Goal: Task Accomplishment & Management: Manage account settings

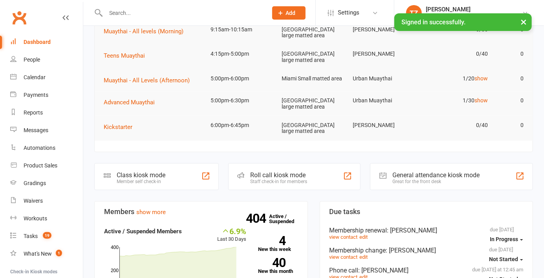
scroll to position [99, 0]
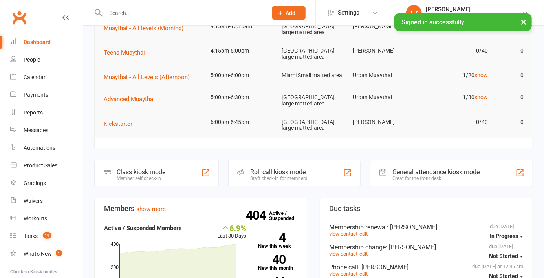
click at [304, 173] on div "Roll call kiosk mode Staff check-in for members" at bounding box center [294, 173] width 133 height 27
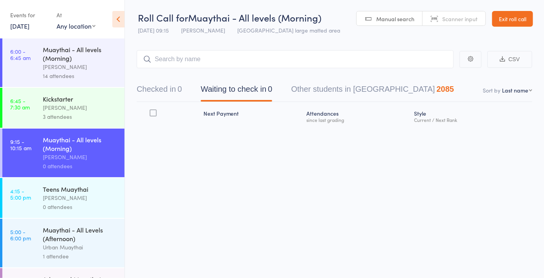
click at [170, 88] on button "Checked in 0" at bounding box center [159, 91] width 45 height 21
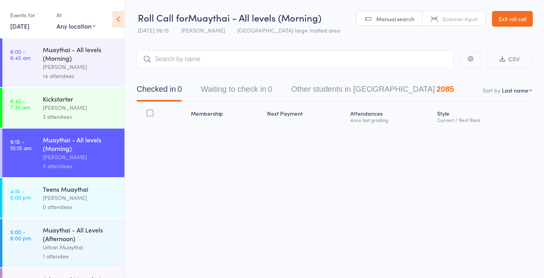
click at [326, 62] on input "search" at bounding box center [295, 59] width 317 height 18
click at [455, 22] on span "Scanner input" at bounding box center [459, 19] width 35 height 8
type input "6101"
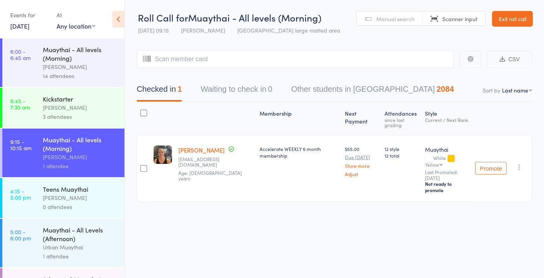
click at [203, 152] on link "Ben Eriksson" at bounding box center [201, 150] width 46 height 8
click at [399, 17] on span "Manual search" at bounding box center [395, 19] width 38 height 8
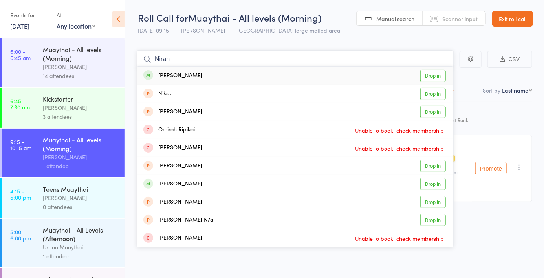
type input "Nirah"
click at [218, 82] on div "Norah Niuqila Drop in" at bounding box center [295, 76] width 316 height 18
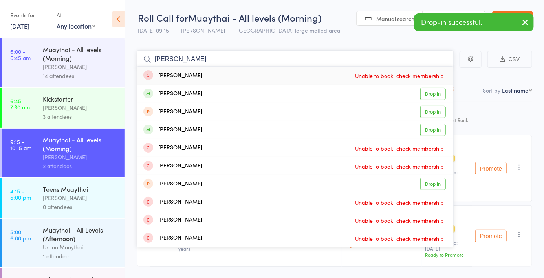
type input "Luisa"
click at [214, 101] on div "Luisa Soares Drop in" at bounding box center [295, 94] width 316 height 18
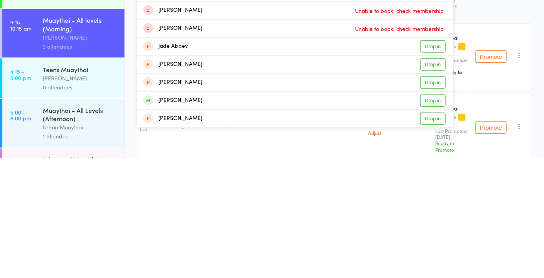
type input "Jade"
click at [276, 222] on div "Jade Oberg Drop in" at bounding box center [295, 221] width 316 height 18
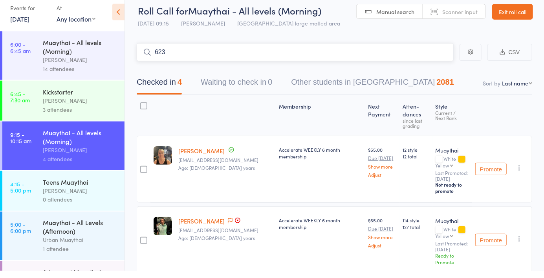
type input "6230"
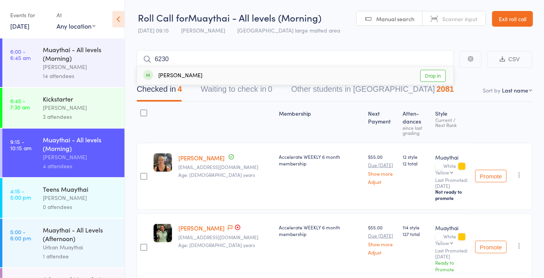
click at [288, 73] on div "Damien Kamnerdkan Drop in" at bounding box center [295, 76] width 316 height 18
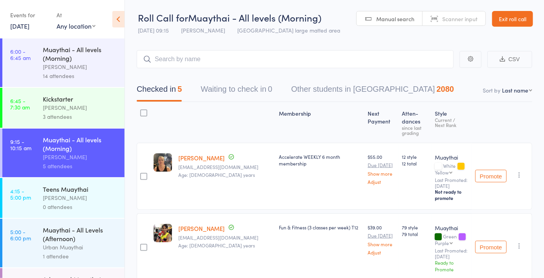
click at [464, 26] on div "Manual search Scanner input" at bounding box center [421, 18] width 130 height 15
click at [462, 20] on span "Scanner input" at bounding box center [459, 19] width 35 height 8
click at [318, 57] on input "search" at bounding box center [295, 59] width 317 height 18
click at [336, 61] on input "search" at bounding box center [295, 59] width 317 height 18
click at [349, 59] on input "search" at bounding box center [295, 59] width 317 height 18
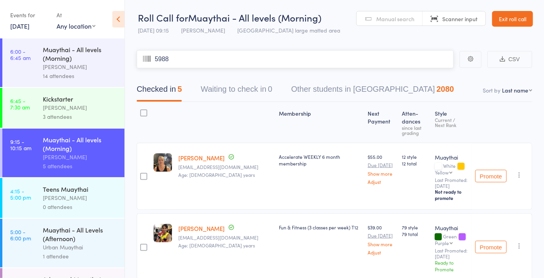
type input "5988"
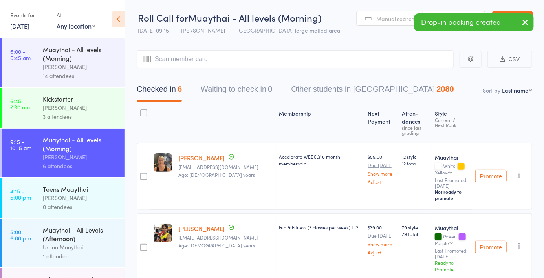
click at [530, 94] on select "First name Last name Birthday today? Behind on payments? Check in time Next pay…" at bounding box center [517, 90] width 30 height 8
select select "4"
click at [502, 86] on select "First name Last name Birthday today? Behind on payments? Check in time Next pay…" at bounding box center [517, 90] width 30 height 8
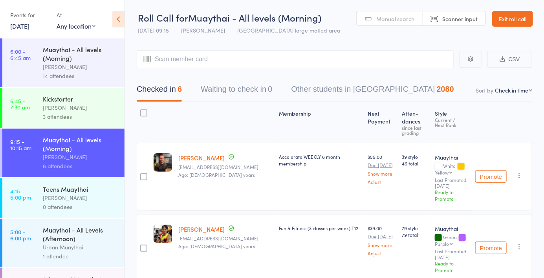
click at [240, 63] on input "search" at bounding box center [295, 59] width 317 height 18
type input "Kail"
type input "A"
click at [400, 20] on span "Manual search" at bounding box center [395, 19] width 38 height 8
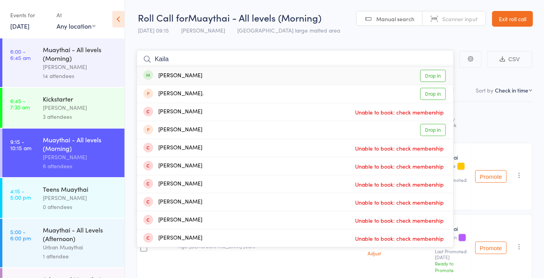
type input "Kaila"
click at [256, 79] on div "Kaila Graciano Drop in" at bounding box center [295, 76] width 316 height 18
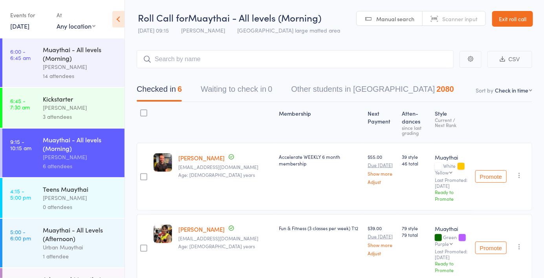
click at [458, 19] on span "Scanner input" at bounding box center [459, 19] width 35 height 8
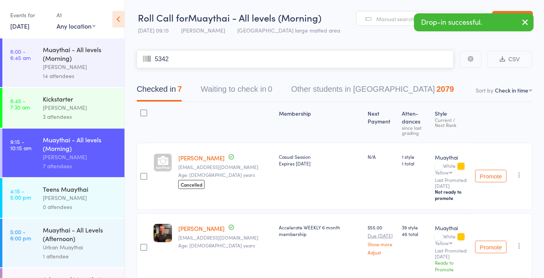
type input "5342"
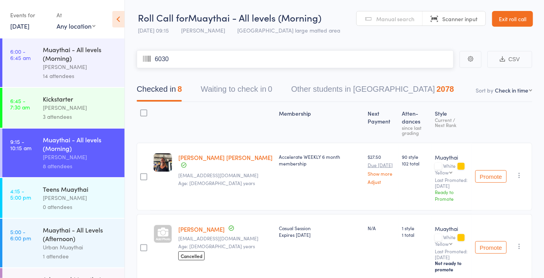
type input "6030"
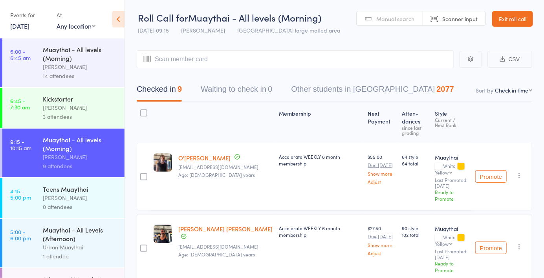
click at [390, 17] on span "Manual search" at bounding box center [395, 19] width 38 height 8
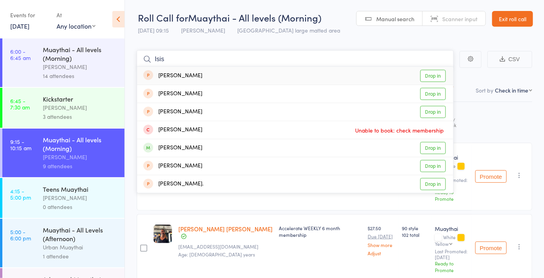
type input "Isis"
click at [247, 146] on div "Isis Malacarne de Oliveira Drop in" at bounding box center [295, 148] width 316 height 18
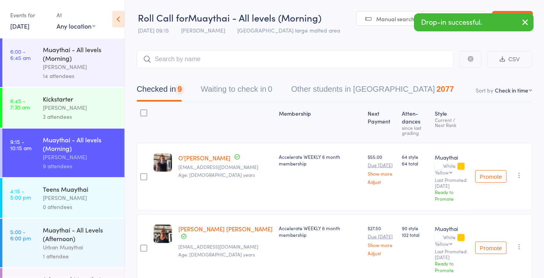
click at [444, 16] on div "Drop-in successful." at bounding box center [474, 22] width 120 height 18
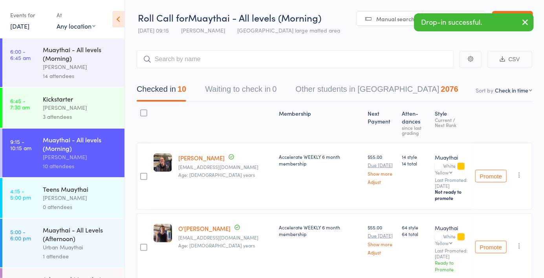
click at [460, 15] on div "Drop-in successful." at bounding box center [474, 22] width 120 height 18
click at [452, 20] on div "Drop-in successful." at bounding box center [474, 22] width 120 height 18
click at [465, 14] on div "Drop-in successful." at bounding box center [474, 22] width 120 height 18
click at [465, 18] on div "Drop-in successful." at bounding box center [474, 22] width 120 height 18
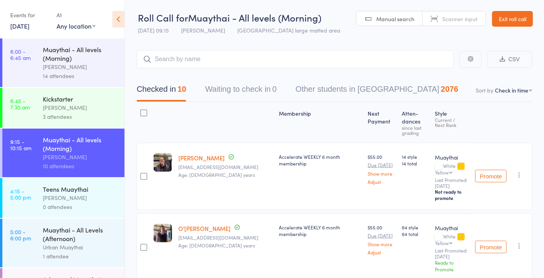
click at [455, 19] on span "Scanner input" at bounding box center [459, 19] width 35 height 8
click at [386, 19] on span "Manual search" at bounding box center [395, 19] width 38 height 8
click at [168, 61] on input "search" at bounding box center [295, 59] width 317 height 18
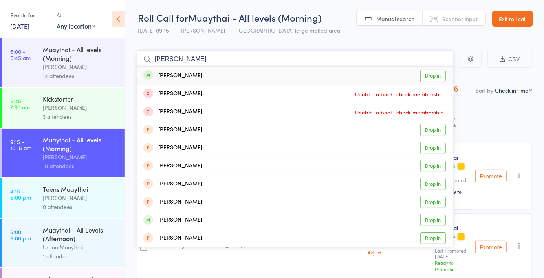
type input "Sophia"
click at [219, 77] on div "Sophia Seslic Drop in" at bounding box center [295, 76] width 316 height 18
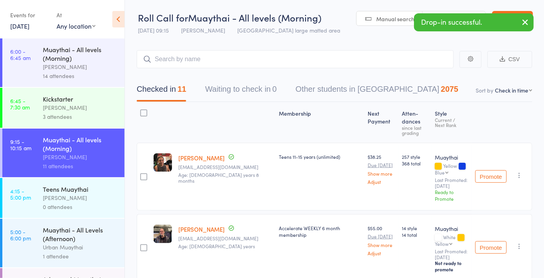
click at [461, 17] on div "Drop-in successful." at bounding box center [474, 22] width 120 height 18
click at [455, 14] on div "Drop-in successful." at bounding box center [474, 22] width 120 height 18
click at [450, 20] on div "Drop-in successful." at bounding box center [474, 22] width 120 height 18
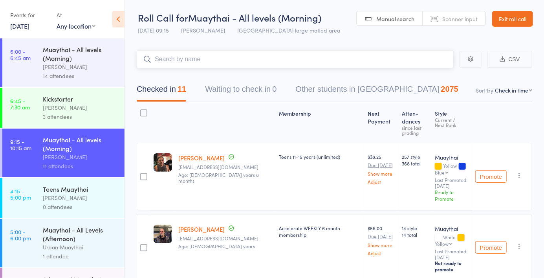
click at [194, 61] on input "search" at bounding box center [295, 59] width 317 height 18
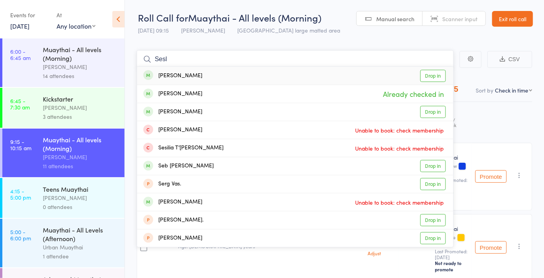
type input "Sesl"
click at [221, 78] on div "Ana Seslic Drop in" at bounding box center [295, 76] width 316 height 18
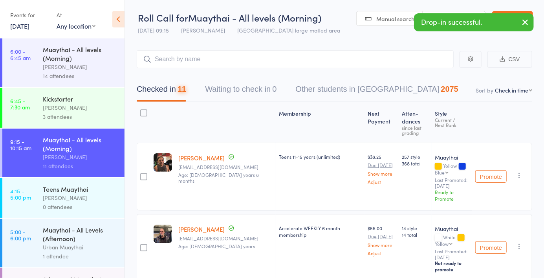
click at [449, 21] on div "Drop-in successful." at bounding box center [474, 22] width 120 height 18
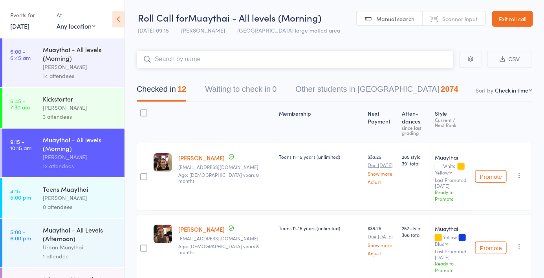
click at [289, 60] on input "search" at bounding box center [295, 59] width 317 height 18
click at [456, 19] on span "Scanner input" at bounding box center [459, 19] width 35 height 8
type input "5572"
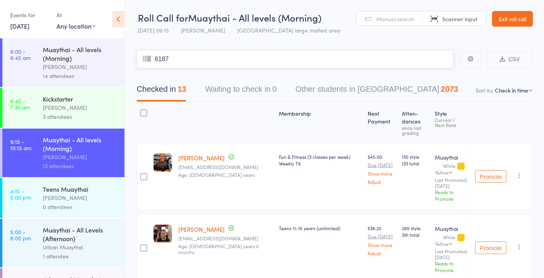
type input "6187"
type input "6287"
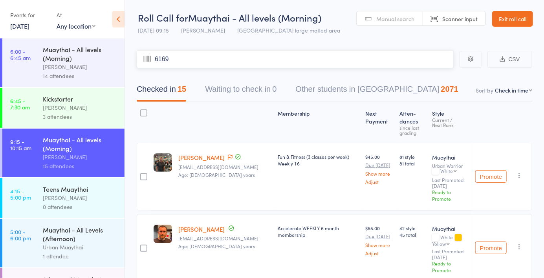
type input "6169"
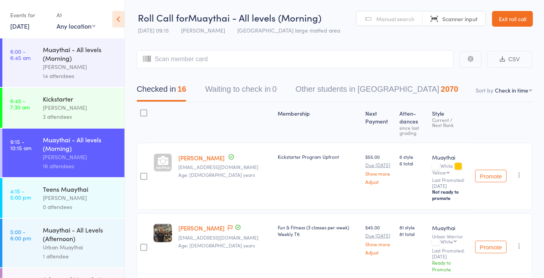
click at [390, 22] on span "Manual search" at bounding box center [395, 19] width 38 height 8
click at [272, 62] on input "search" at bounding box center [295, 59] width 317 height 18
click at [359, 59] on input "search" at bounding box center [295, 59] width 317 height 18
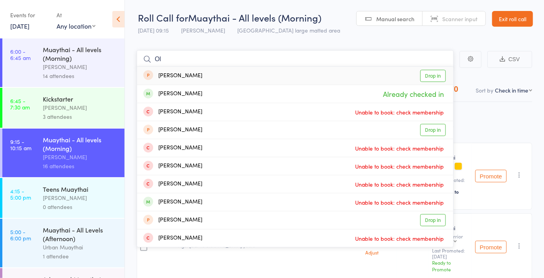
type input "O"
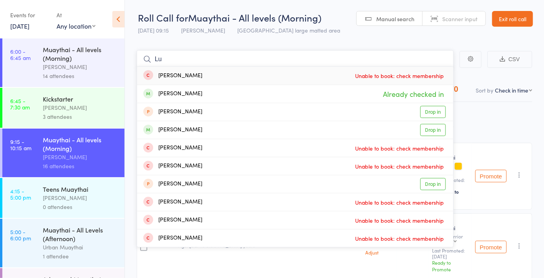
type input "L"
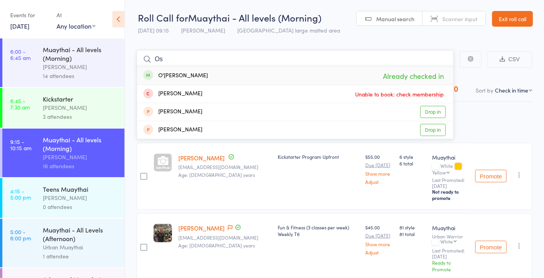
type input "O"
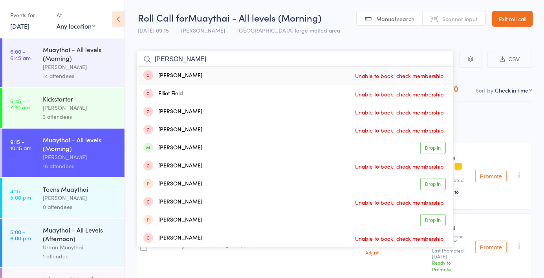
type input "Elliot"
click at [240, 144] on div "Elliot Nugent Drop in" at bounding box center [295, 148] width 316 height 18
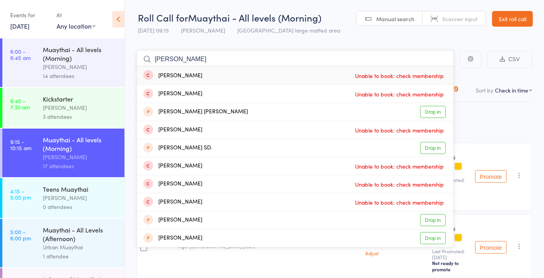
type input "Raphael"
click at [320, 107] on div "Eliza Rachael Drop in" at bounding box center [295, 112] width 316 height 18
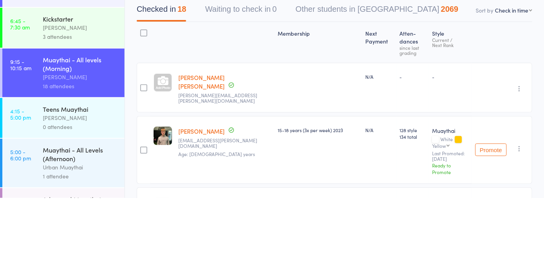
click at [519, 166] on button "button" at bounding box center [518, 168] width 9 height 9
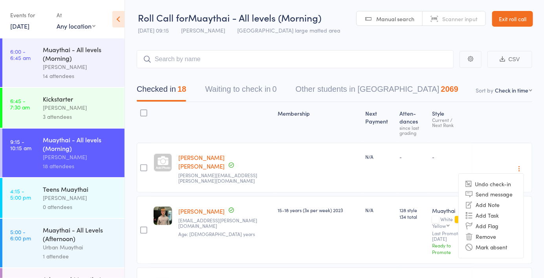
click at [494, 181] on li "Undo check-in" at bounding box center [491, 184] width 65 height 10
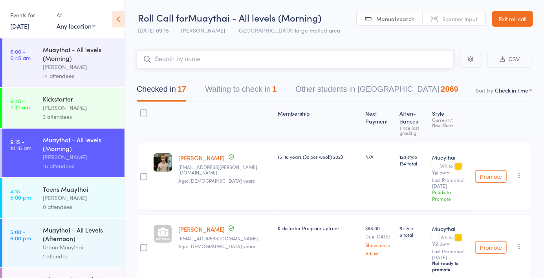
click at [252, 58] on input "search" at bounding box center [295, 59] width 317 height 18
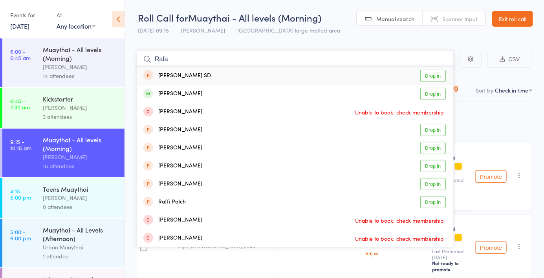
type input "Rafa"
click at [196, 96] on div "Rafa Modolell Drop in" at bounding box center [295, 94] width 316 height 18
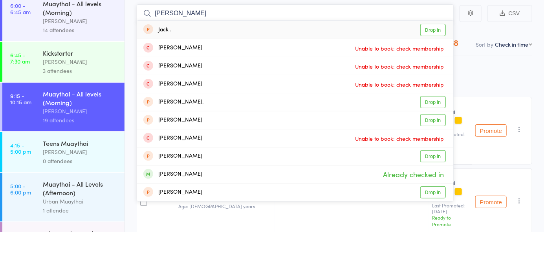
type input "J"
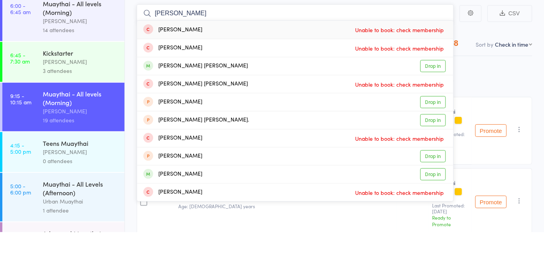
type input "Marley"
click at [254, 115] on div "Marley Sowman Drop in" at bounding box center [295, 112] width 316 height 18
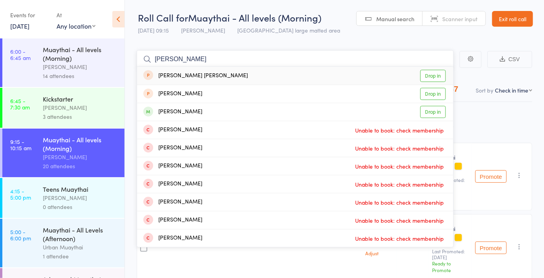
type input "Braden"
click at [212, 114] on div "Braden Ligertwood Drop in" at bounding box center [295, 112] width 316 height 18
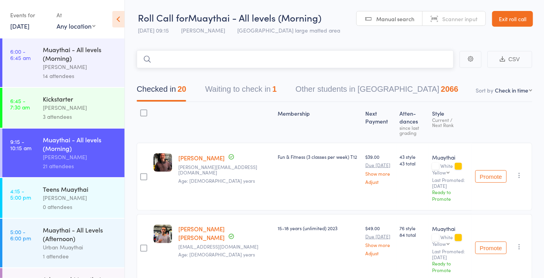
click at [245, 87] on button "Waiting to check in 1" at bounding box center [240, 91] width 71 height 21
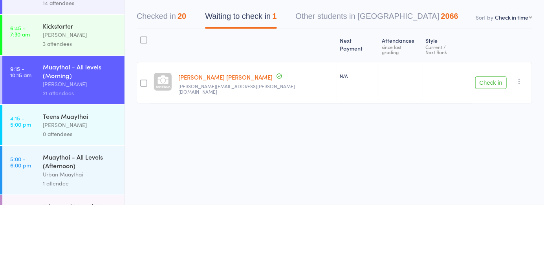
click at [524, 150] on button "button" at bounding box center [518, 154] width 9 height 9
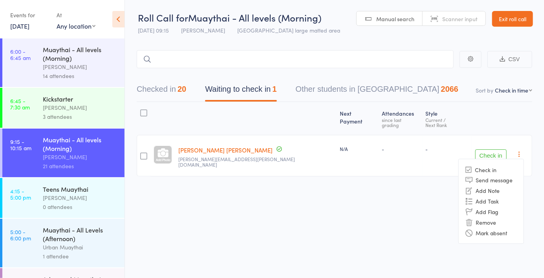
click at [502, 228] on li "Mark absent" at bounding box center [491, 233] width 65 height 11
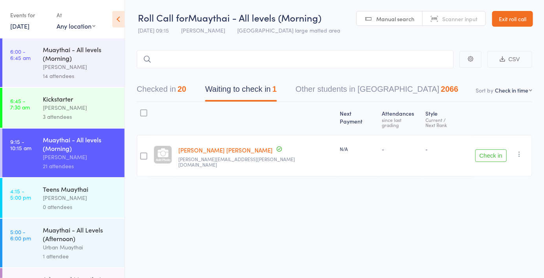
click at [523, 150] on button "button" at bounding box center [518, 154] width 9 height 9
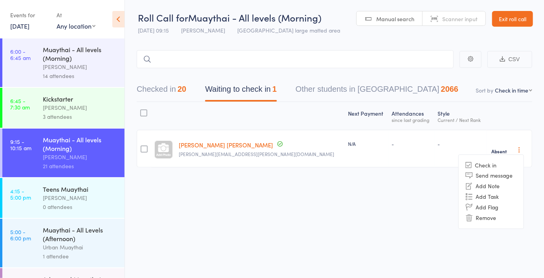
click at [496, 221] on li "Remove" at bounding box center [491, 218] width 65 height 11
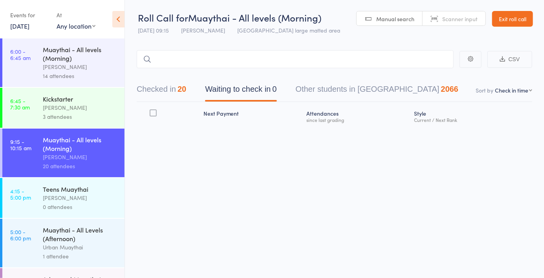
click at [159, 94] on button "Checked in 20" at bounding box center [161, 91] width 49 height 21
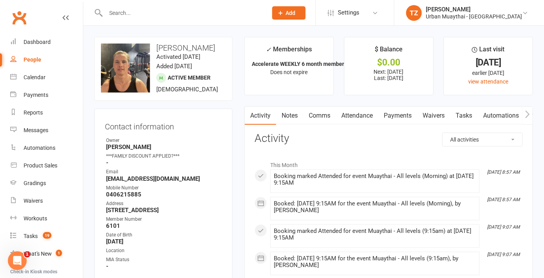
click at [169, 12] on input "text" at bounding box center [182, 12] width 159 height 11
click at [173, 15] on input "text" at bounding box center [182, 12] width 159 height 11
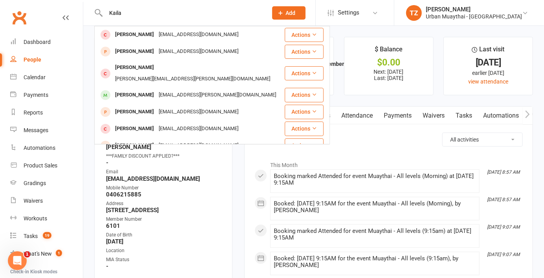
type input "Kaila"
click at [181, 35] on div "kailagraciano@gmail.com" at bounding box center [198, 34] width 84 height 11
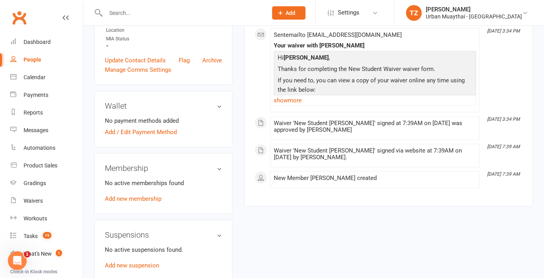
scroll to position [205, 0]
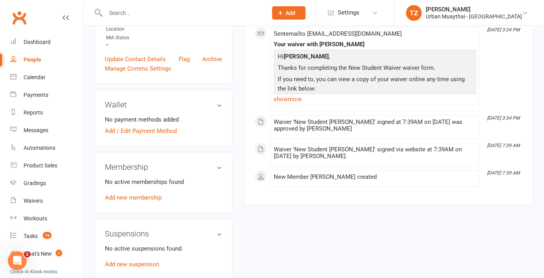
click at [160, 201] on link "Add new membership" at bounding box center [133, 197] width 57 height 7
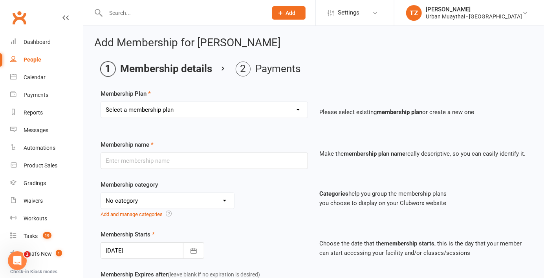
click at [335, 81] on main "Membership details Payments Membership Plan Select a membership plan Create new…" at bounding box center [313, 267] width 439 height 411
click at [300, 113] on select "Select a membership plan Create new Membership Plan Kickstarter Deposit Acceler…" at bounding box center [204, 110] width 207 height 16
select select "7"
click at [101, 102] on select "Select a membership plan Create new Membership Plan Kickstarter Deposit Acceler…" at bounding box center [204, 110] width 207 height 16
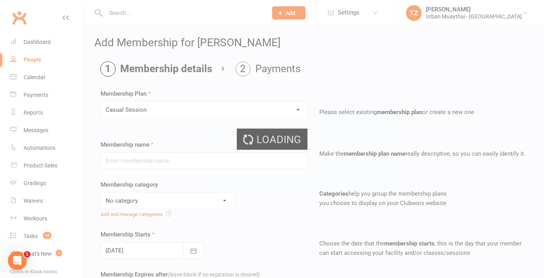
type input "Casual Session"
select select "2"
type input "1"
select select "0"
type input "1"
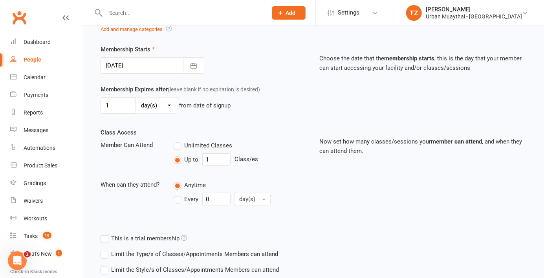
scroll to position [236, 0]
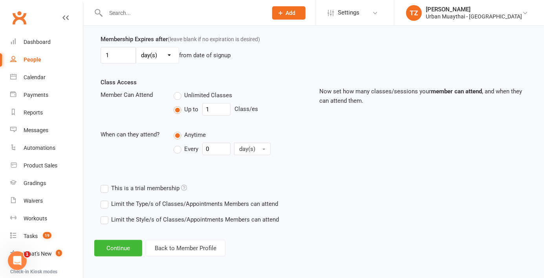
click at [120, 250] on button "Continue" at bounding box center [118, 248] width 48 height 16
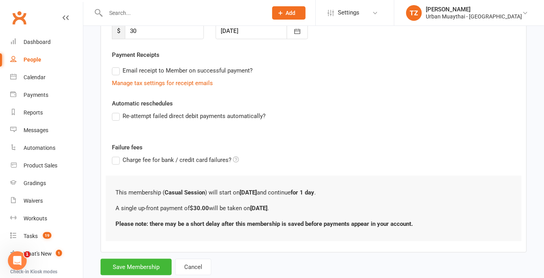
scroll to position [149, 0]
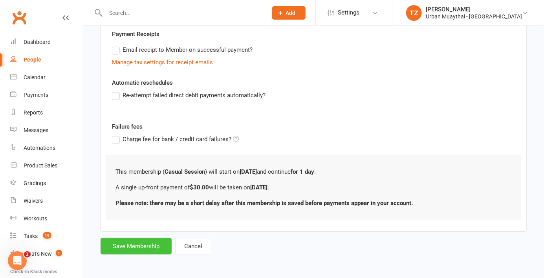
click at [152, 248] on button "Save Membership" at bounding box center [136, 246] width 71 height 16
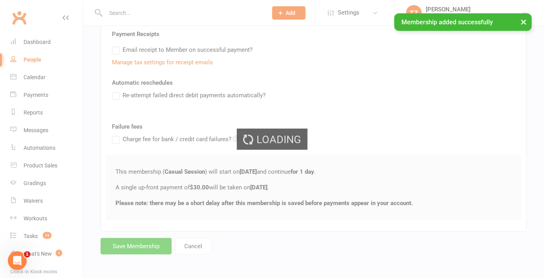
scroll to position [70, 0]
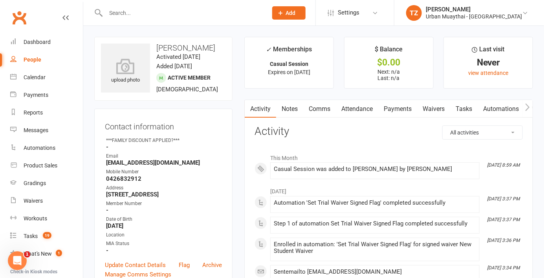
click at [409, 114] on link "Payments" at bounding box center [397, 109] width 39 height 18
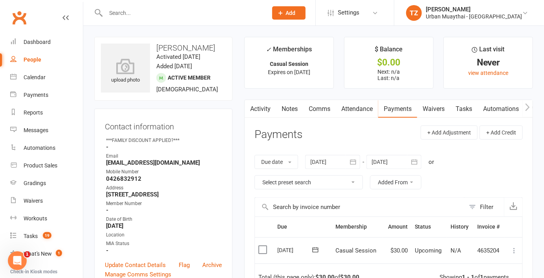
click at [512, 252] on icon at bounding box center [514, 251] width 8 height 8
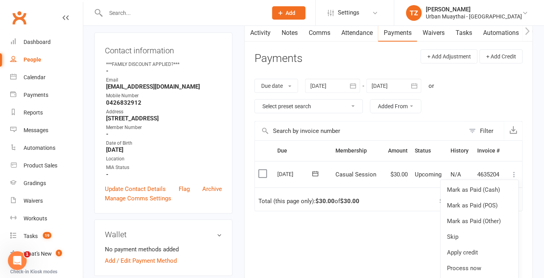
scroll to position [77, 0]
click at [492, 208] on link "Mark as Paid (POS)" at bounding box center [480, 205] width 78 height 16
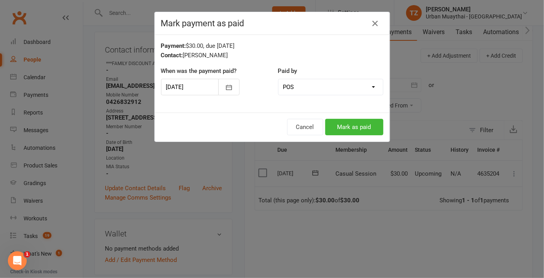
click at [368, 129] on button "Mark as paid" at bounding box center [354, 127] width 58 height 16
